Goal: Browse casually: Explore the website without a specific task or goal

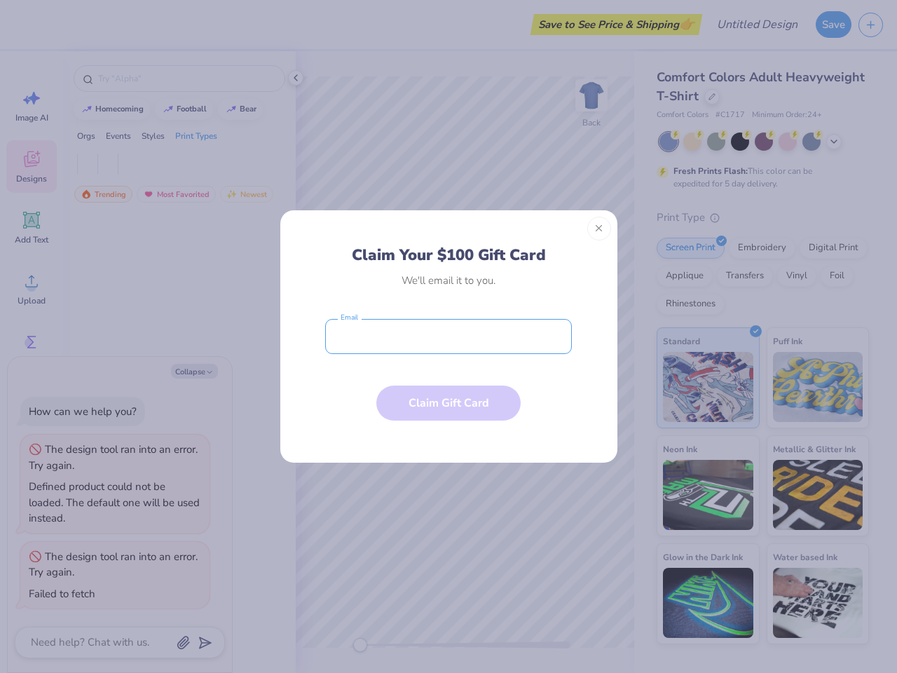
type textarea "x"
click at [448, 336] on input "email" at bounding box center [448, 336] width 247 height 35
click at [599, 228] on button "Close" at bounding box center [599, 229] width 24 height 24
